Goal: Transaction & Acquisition: Purchase product/service

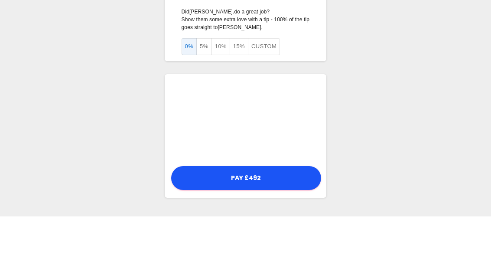
scroll to position [29, 0]
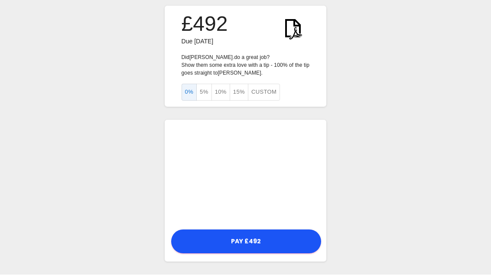
click at [203, 85] on button "5%" at bounding box center [204, 92] width 16 height 17
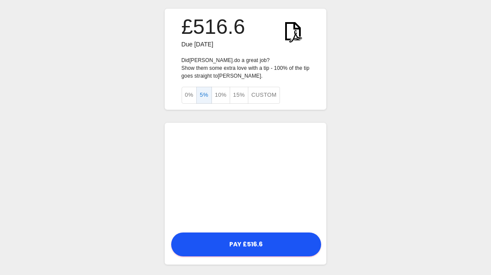
scroll to position [0, 0]
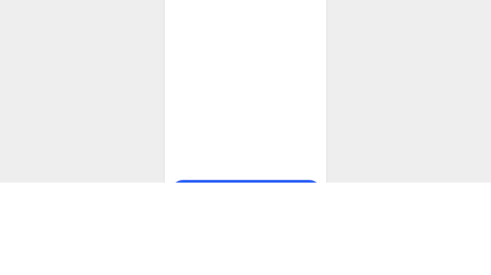
scroll to position [97, 0]
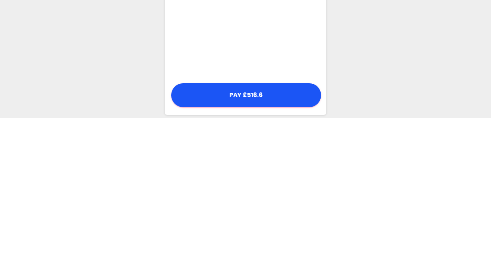
scroll to position [240, 0]
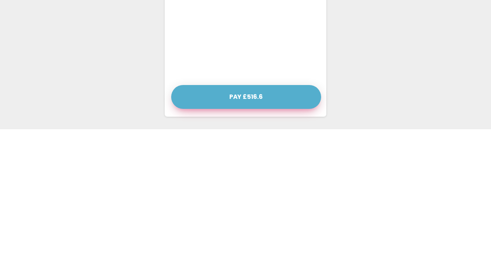
click at [245, 231] on button "Pay £516.6" at bounding box center [246, 243] width 150 height 24
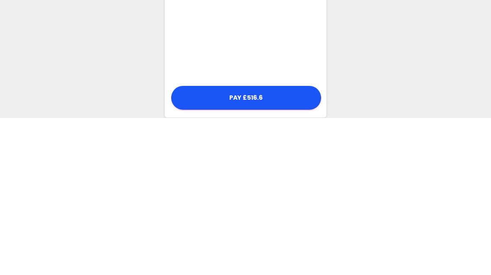
scroll to position [235, 0]
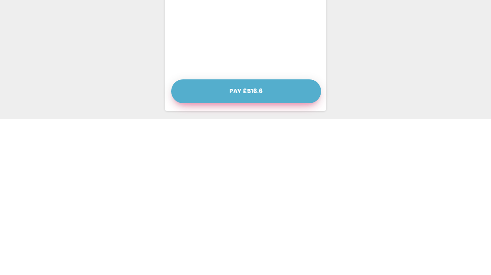
click at [248, 235] on button "Pay £516.6" at bounding box center [246, 247] width 150 height 24
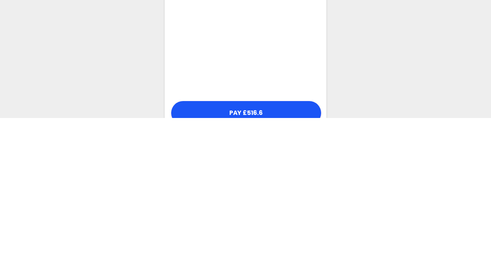
scroll to position [222, 0]
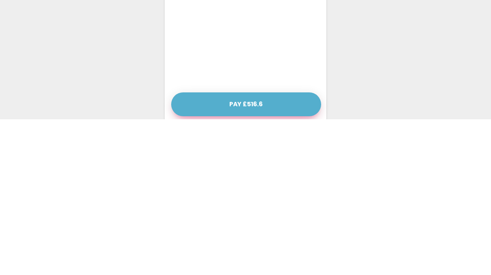
click at [248, 248] on button "Pay £516.6" at bounding box center [246, 260] width 150 height 24
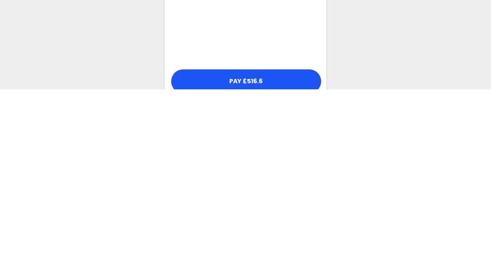
scroll to position [218, 0]
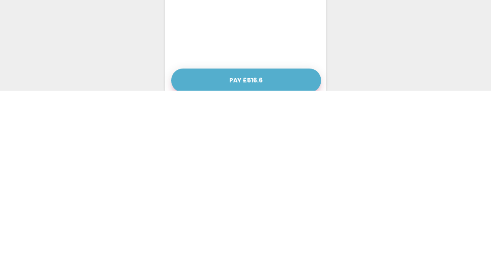
click at [250, 253] on button "Pay £516.6" at bounding box center [246, 265] width 150 height 24
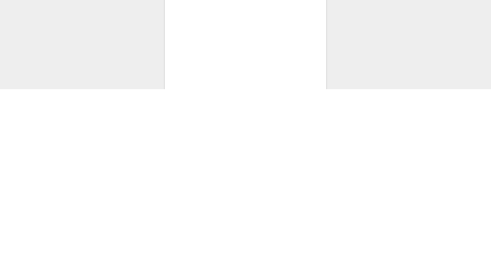
scroll to position [195, 0]
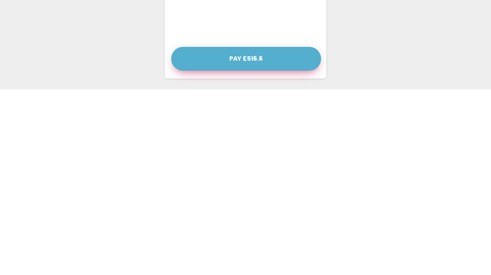
click at [238, 233] on button "Pay £516.6" at bounding box center [246, 245] width 150 height 24
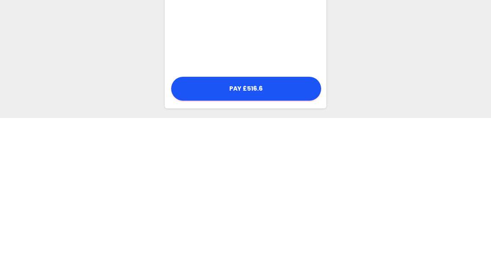
scroll to position [97, 0]
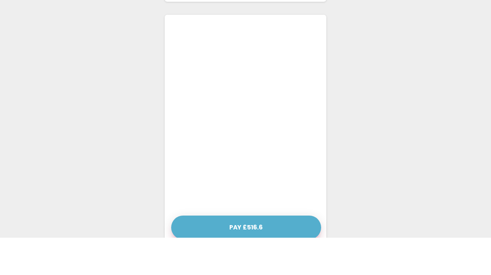
click at [246, 253] on button "Pay £516.6" at bounding box center [246, 265] width 150 height 24
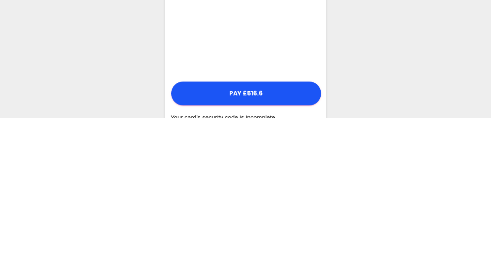
scroll to position [232, 0]
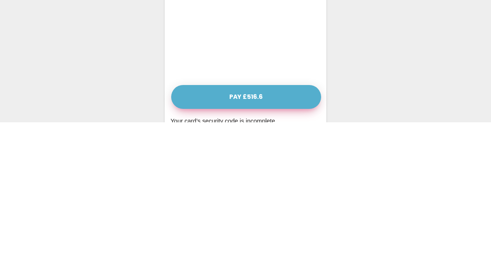
click at [251, 238] on button "Pay £516.6" at bounding box center [246, 250] width 150 height 24
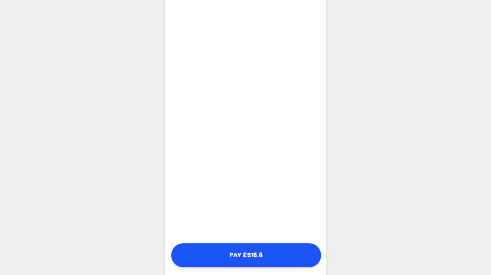
scroll to position [227, 0]
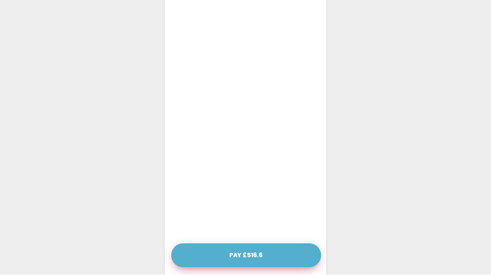
click at [242, 260] on button "Pay £516.6" at bounding box center [246, 256] width 150 height 24
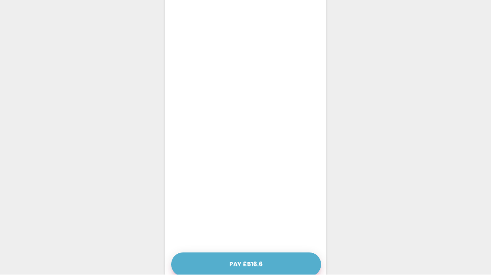
scroll to position [227, 0]
click at [282, 267] on button "Pay £516.6" at bounding box center [246, 264] width 150 height 24
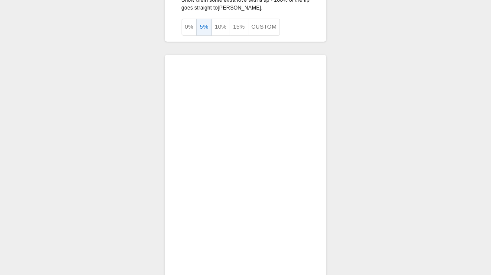
scroll to position [72, 0]
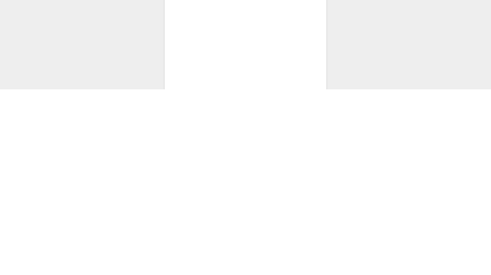
scroll to position [208, 0]
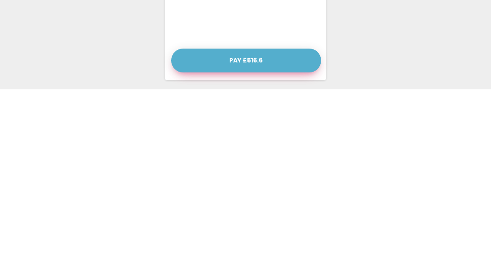
click at [245, 235] on button "Pay £516.6" at bounding box center [246, 247] width 150 height 24
